Goal: Task Accomplishment & Management: Manage account settings

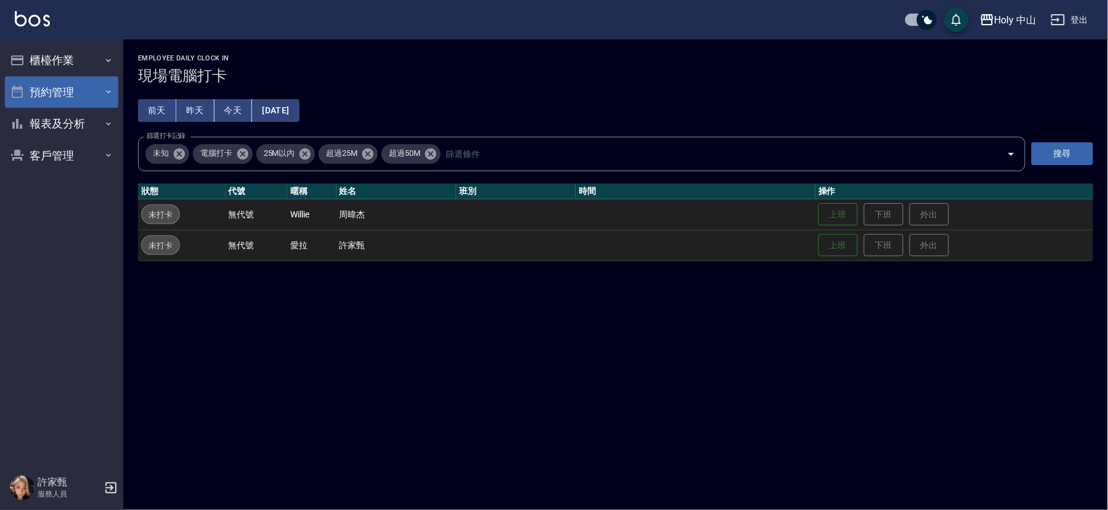
click at [99, 89] on button "預約管理" at bounding box center [61, 92] width 113 height 32
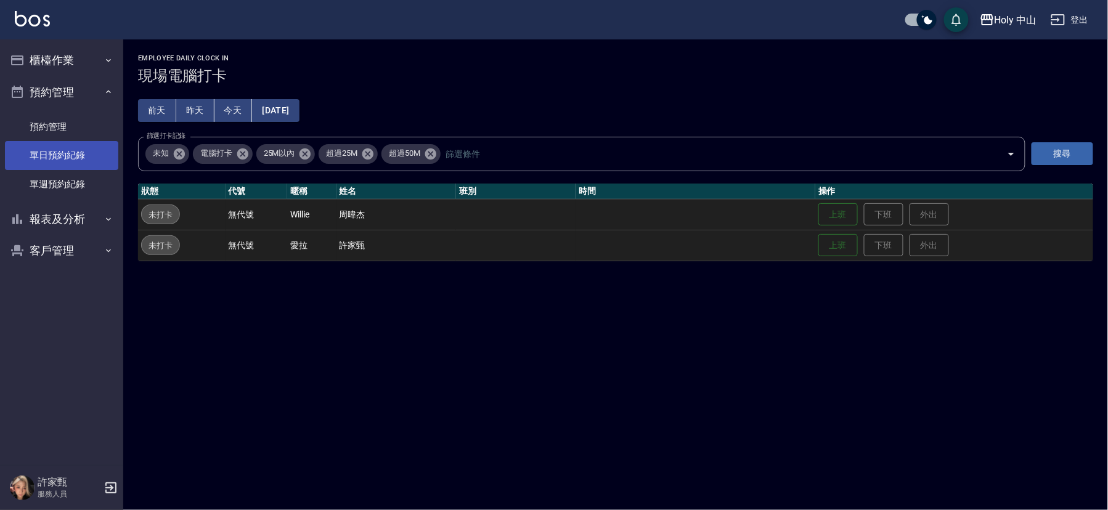
click at [76, 152] on link "單日預約紀錄" at bounding box center [61, 155] width 113 height 28
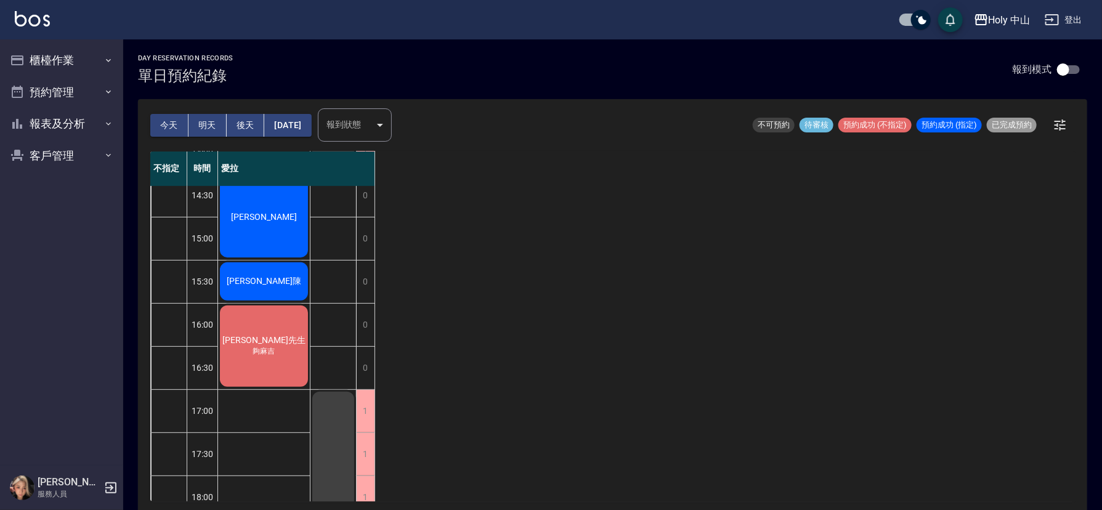
scroll to position [92, 0]
